Goal: Find contact information: Find contact information

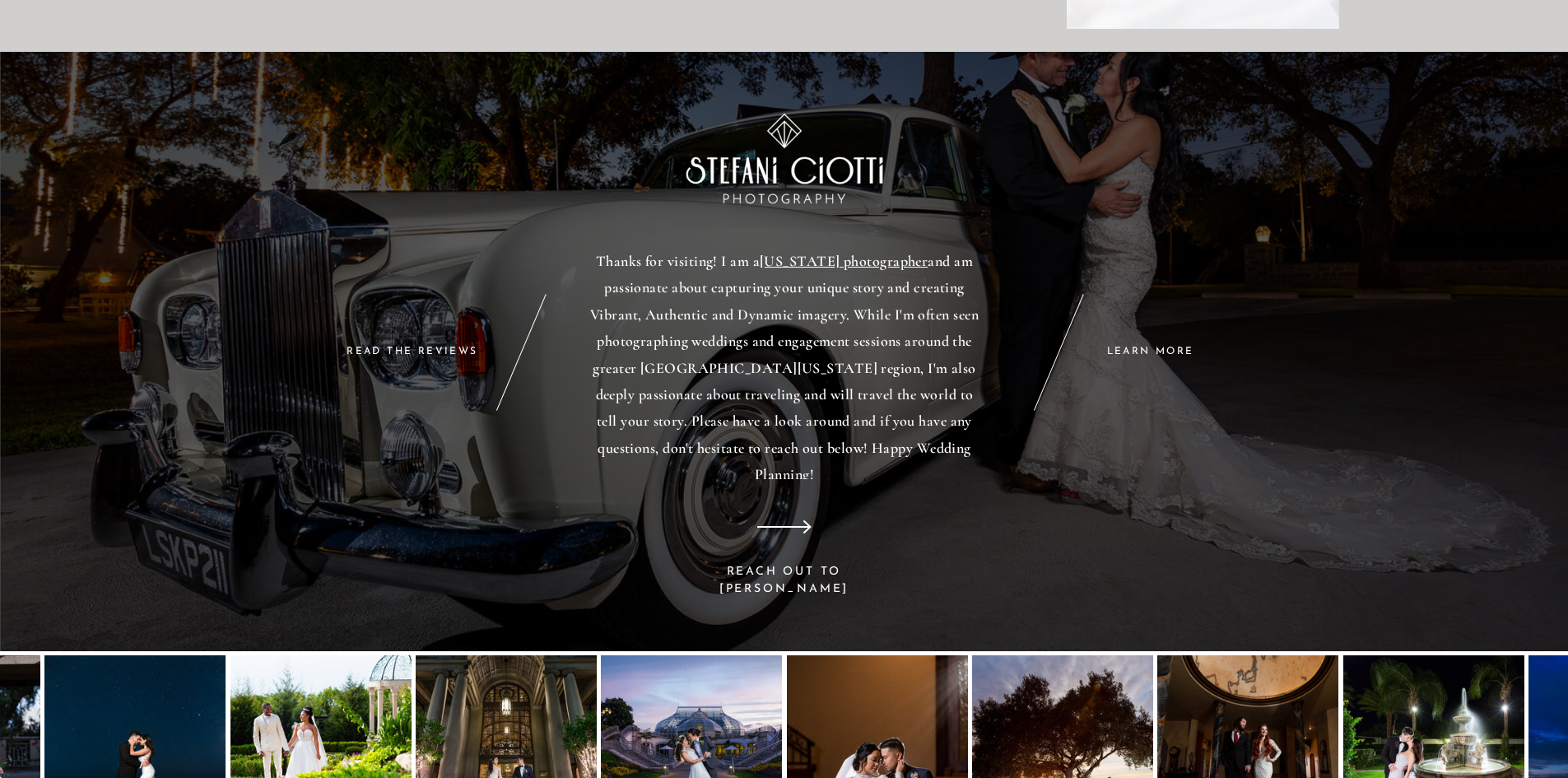
scroll to position [6280, 0]
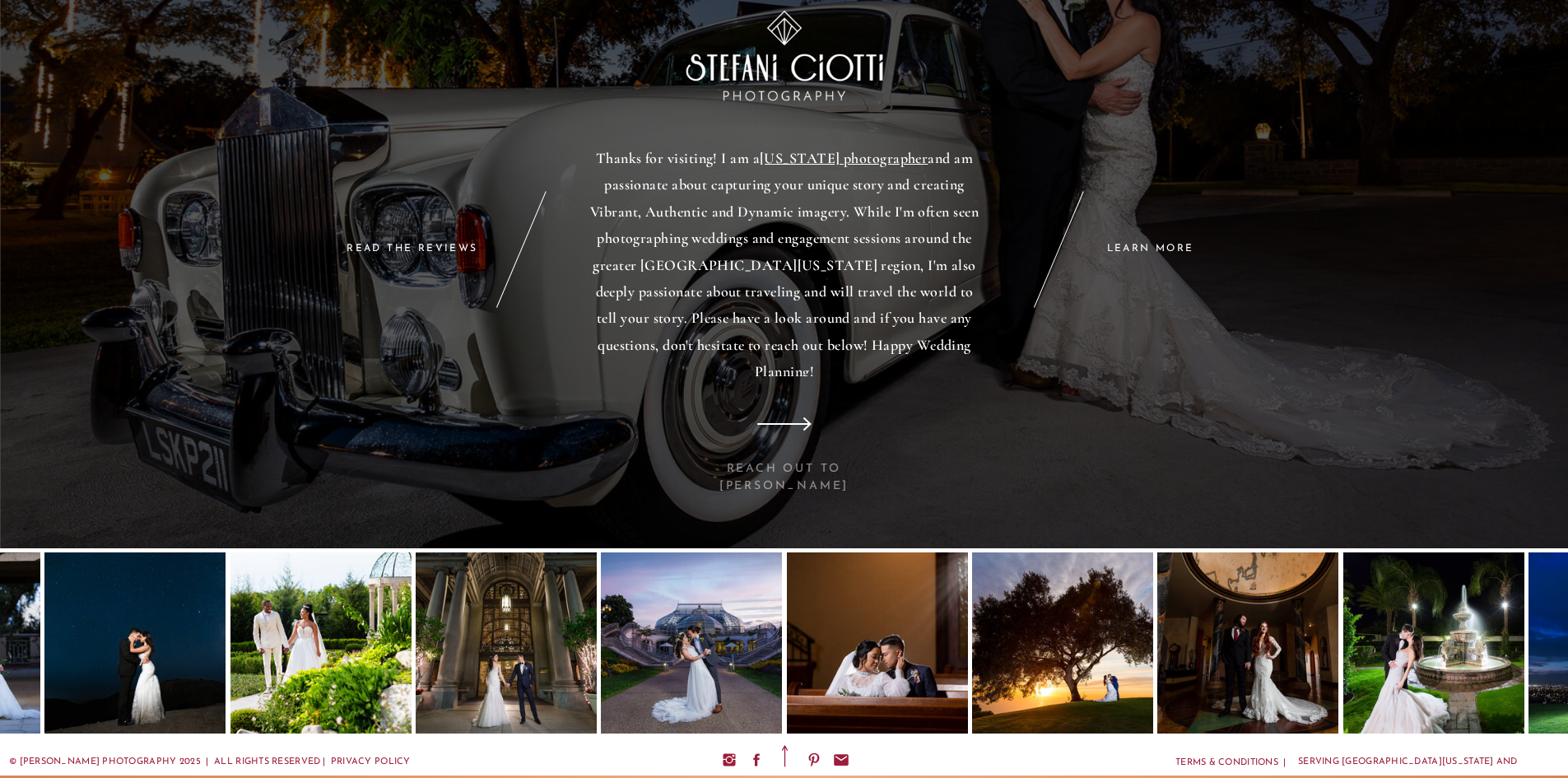
click at [830, 466] on p "REACH OUT TO [PERSON_NAME]" at bounding box center [784, 467] width 187 height 13
